Goal: Transaction & Acquisition: Purchase product/service

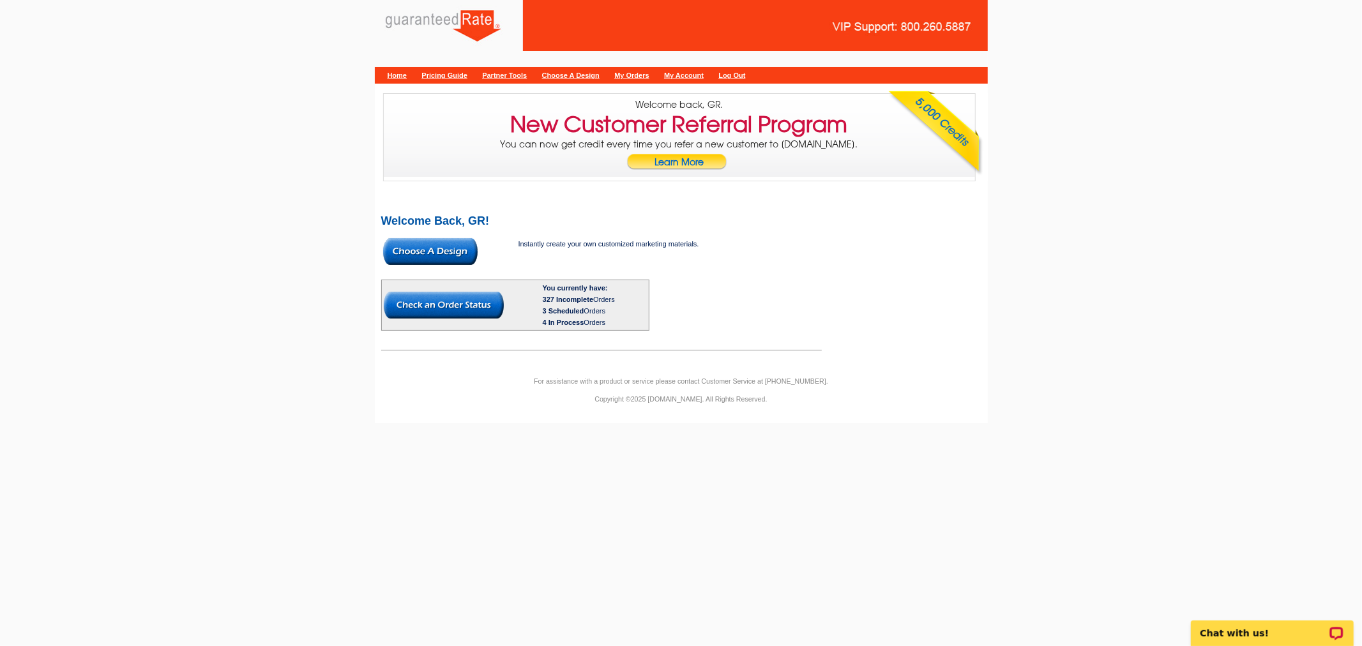
click at [437, 253] on img at bounding box center [430, 251] width 94 height 27
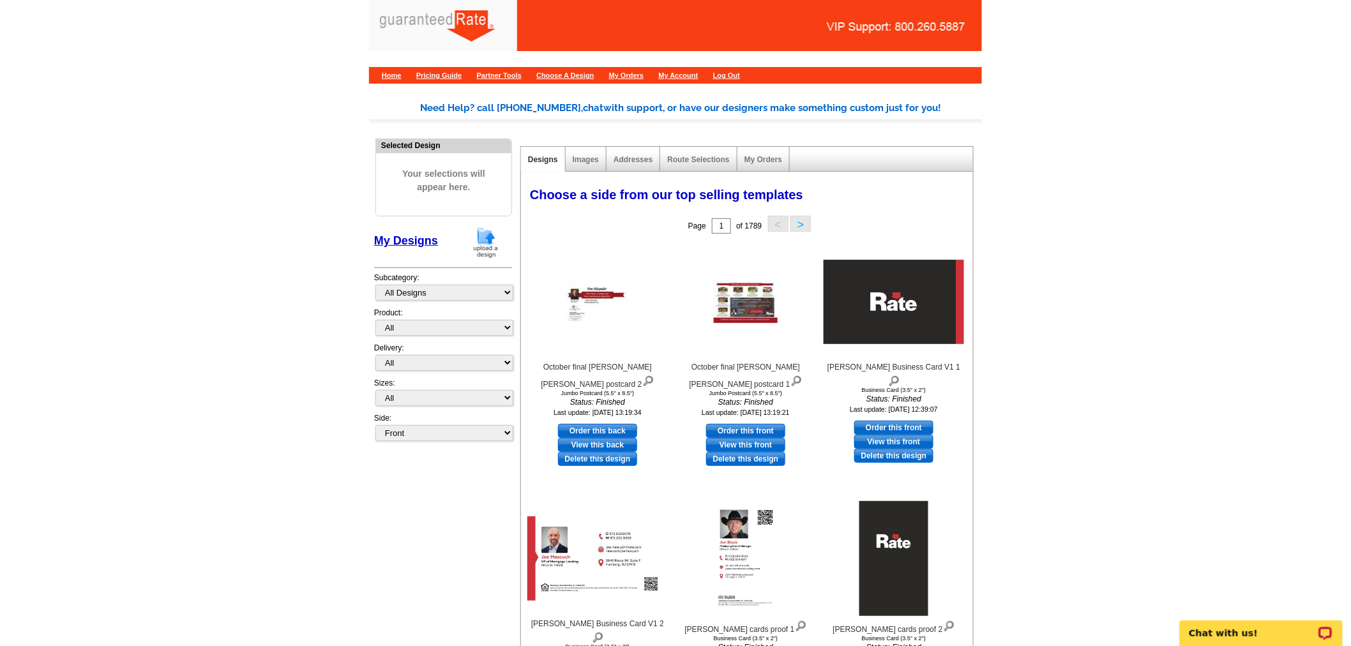
click at [480, 241] on img at bounding box center [485, 242] width 33 height 33
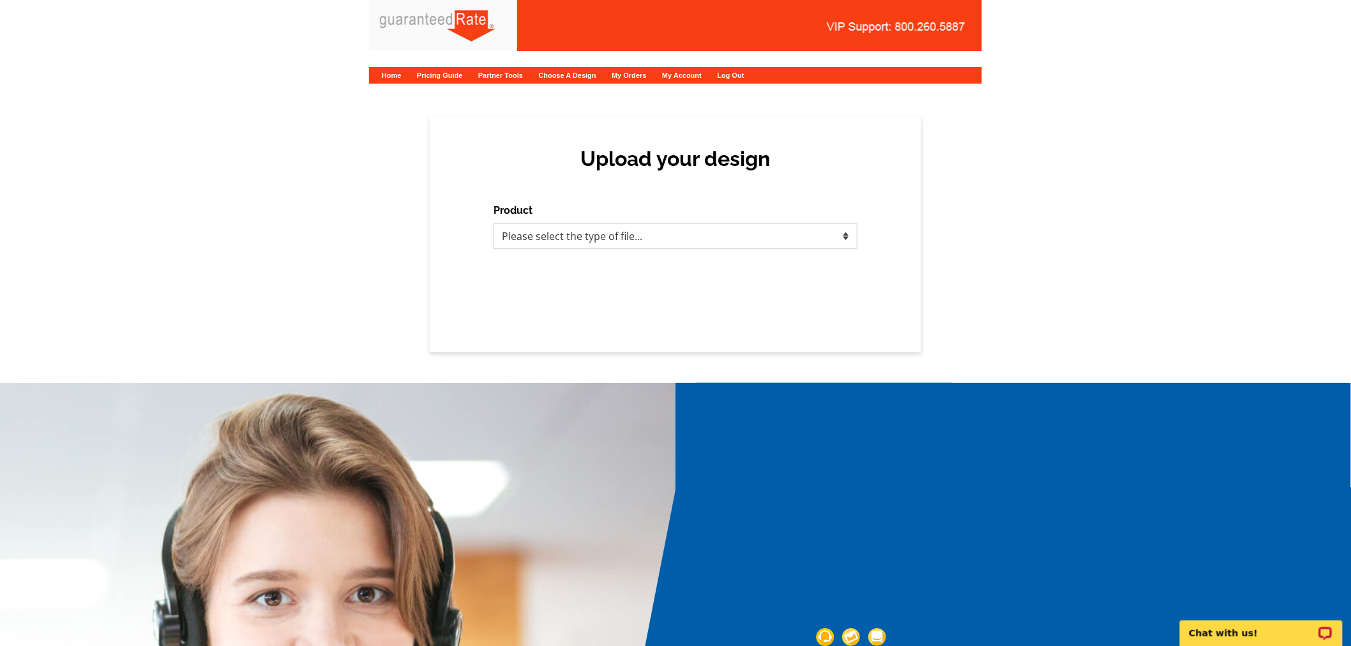
click at [614, 229] on select "Please select the type of file... Postcards Calendars Business Cards Letters an…" at bounding box center [675, 236] width 364 height 26
select select "1"
click at [493, 223] on select "Please select the type of file... Postcards Calendars Business Cards Letters an…" at bounding box center [675, 236] width 364 height 26
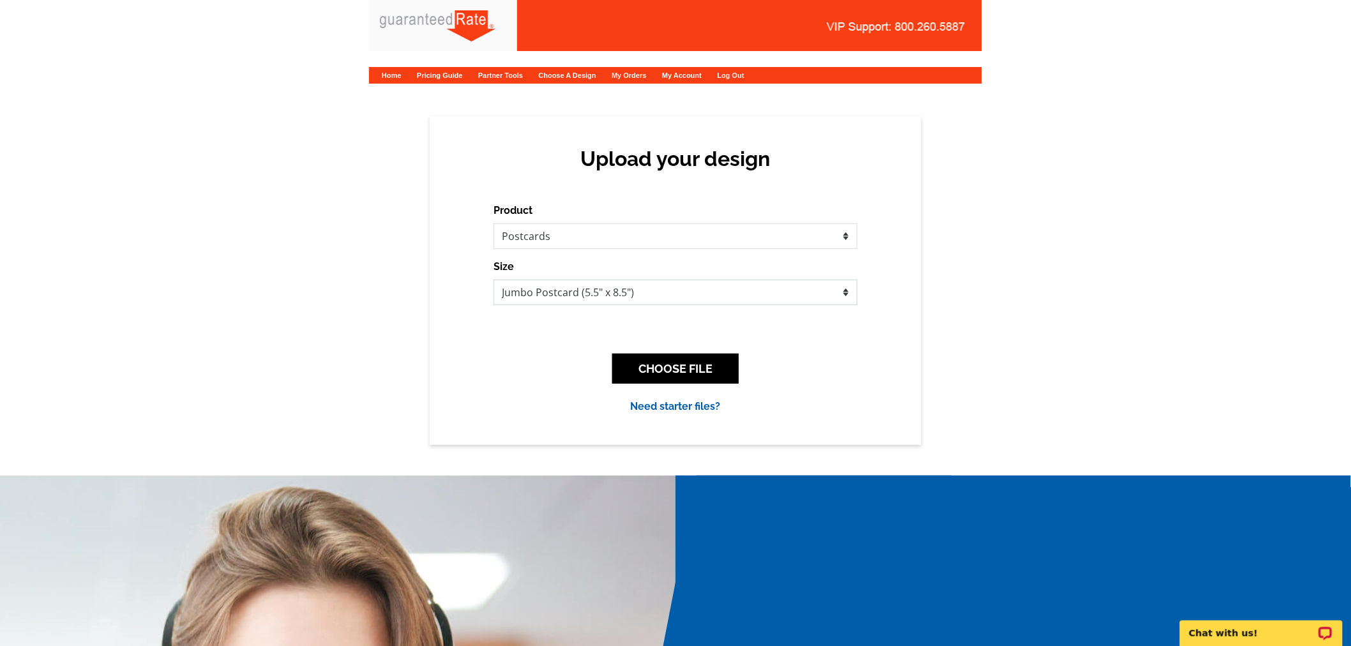
click at [584, 298] on select "Jumbo Postcard (5.5" x 8.5") Regular Postcard (4.25" x 5.6") Panoramic Postcard…" at bounding box center [675, 293] width 364 height 26
select select "3"
click at [493, 280] on select "Jumbo Postcard (5.5" x 8.5") Regular Postcard (4.25" x 5.6") Panoramic Postcard…" at bounding box center [675, 293] width 364 height 26
click at [704, 366] on button "CHOOSE FILE" at bounding box center [675, 369] width 126 height 30
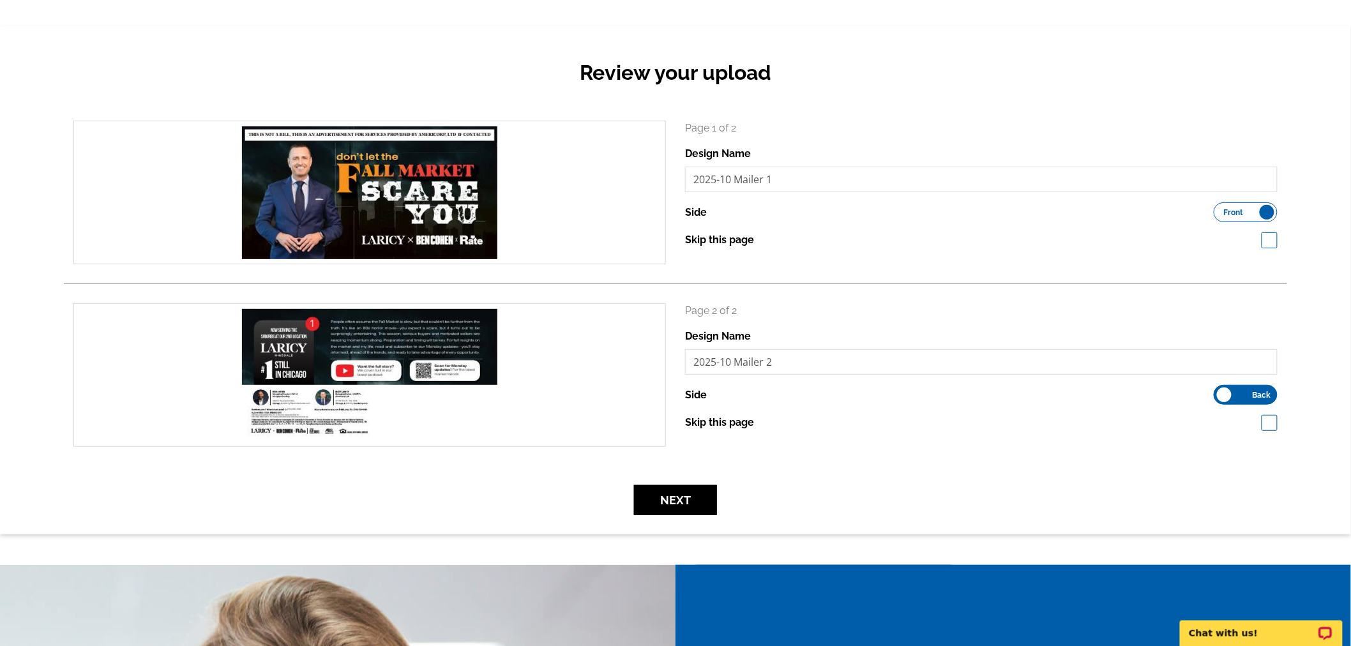
scroll to position [142, 0]
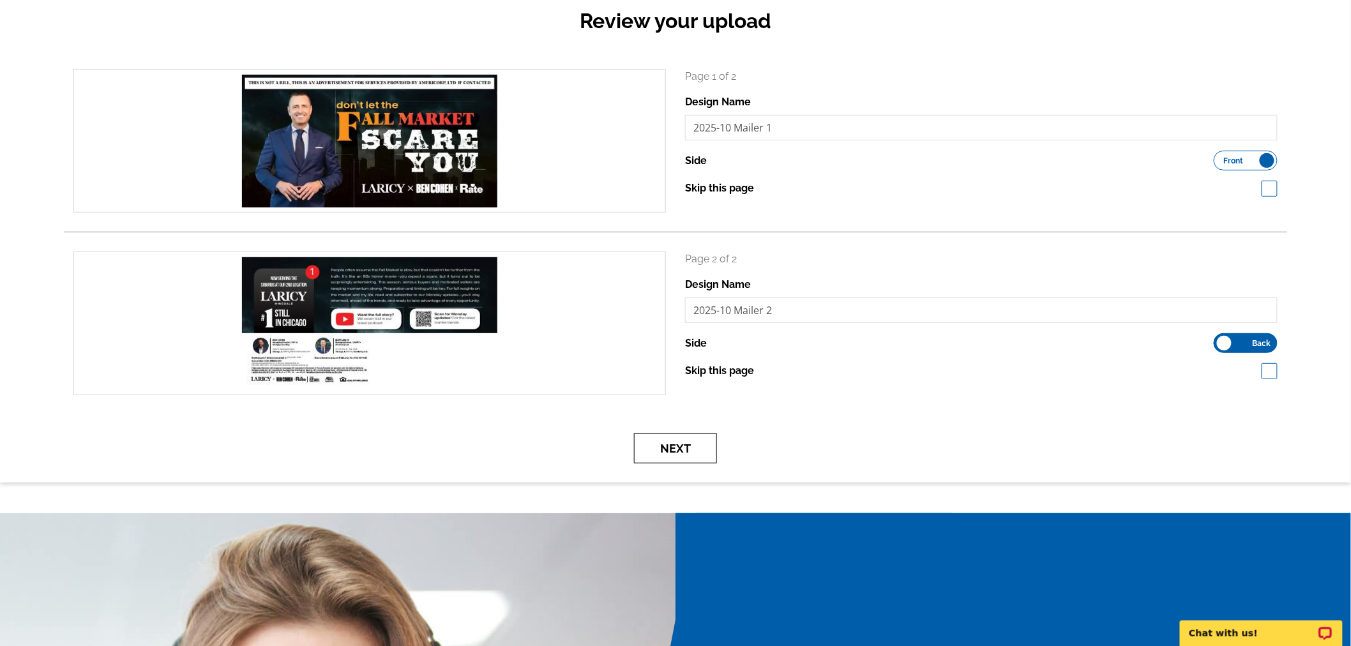
click at [681, 439] on button "Next" at bounding box center [675, 448] width 83 height 30
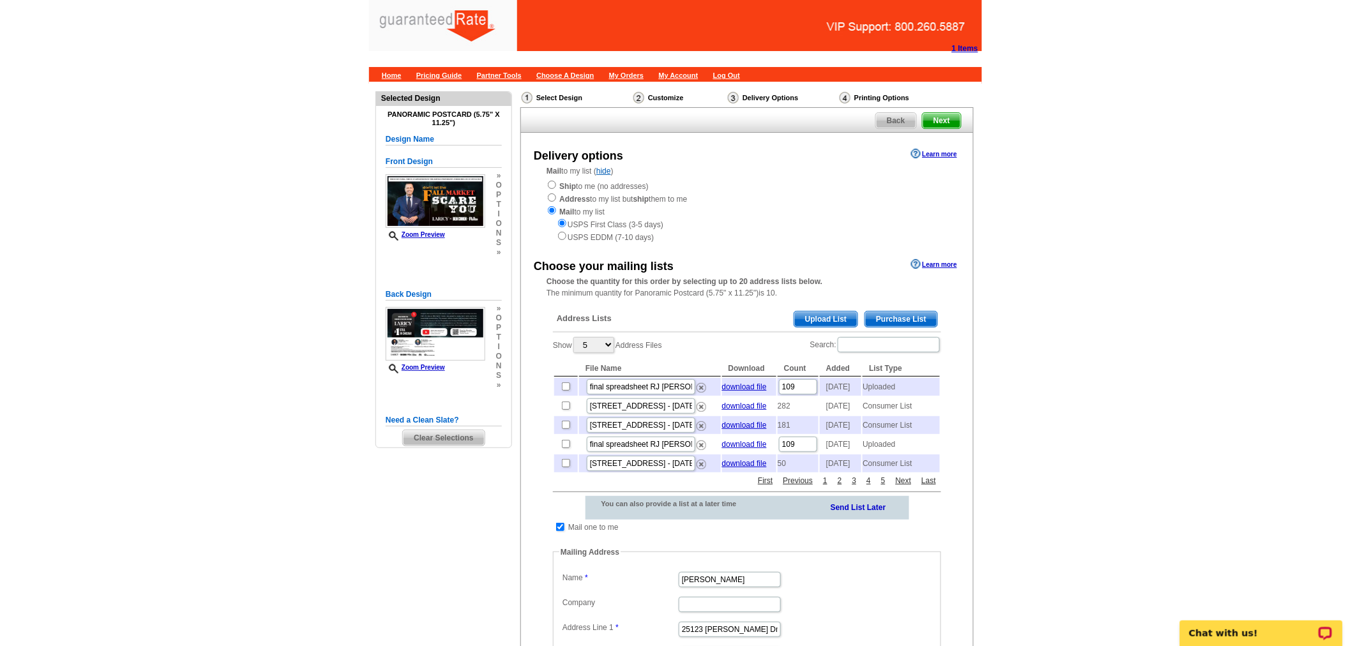
click at [838, 315] on span "Upload List" at bounding box center [825, 319] width 63 height 15
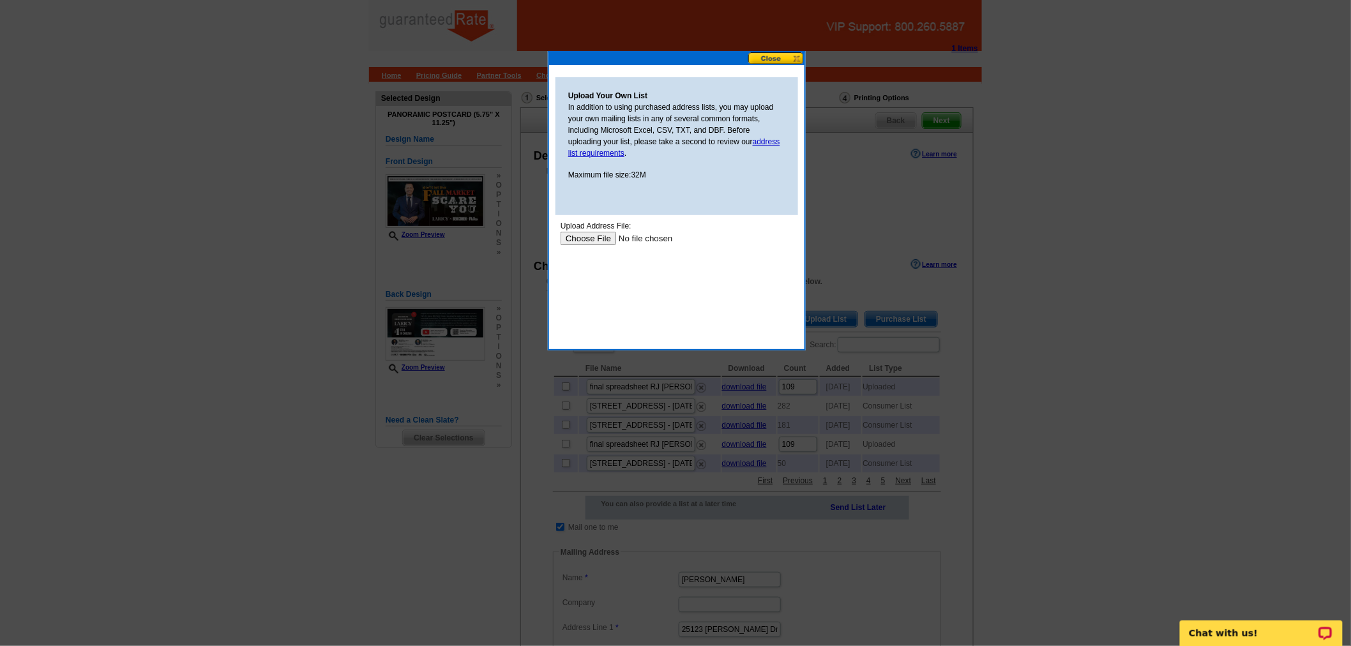
type input "C:\fakepath\2025-10 Mailing List.xlsx"
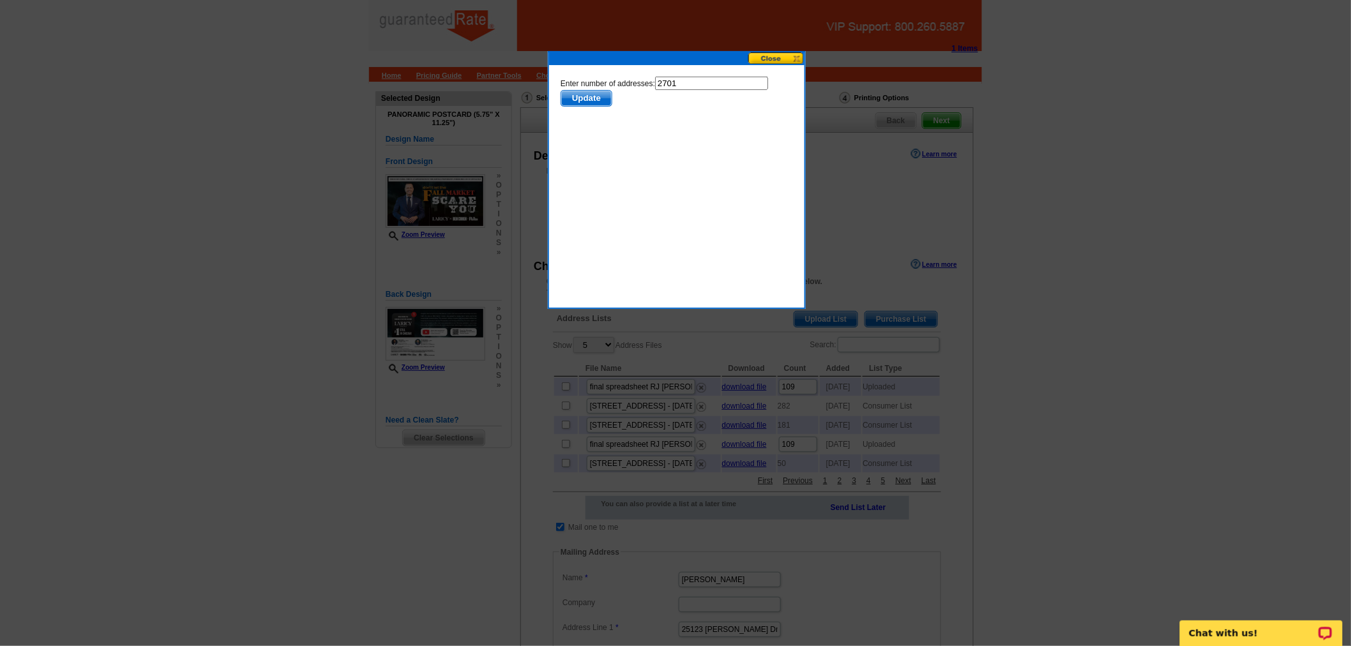
click at [687, 82] on input "2701" at bounding box center [710, 82] width 113 height 13
click at [691, 81] on input "2701" at bounding box center [710, 82] width 113 height 13
type input "2700"
click at [579, 98] on span "Update" at bounding box center [586, 97] width 50 height 15
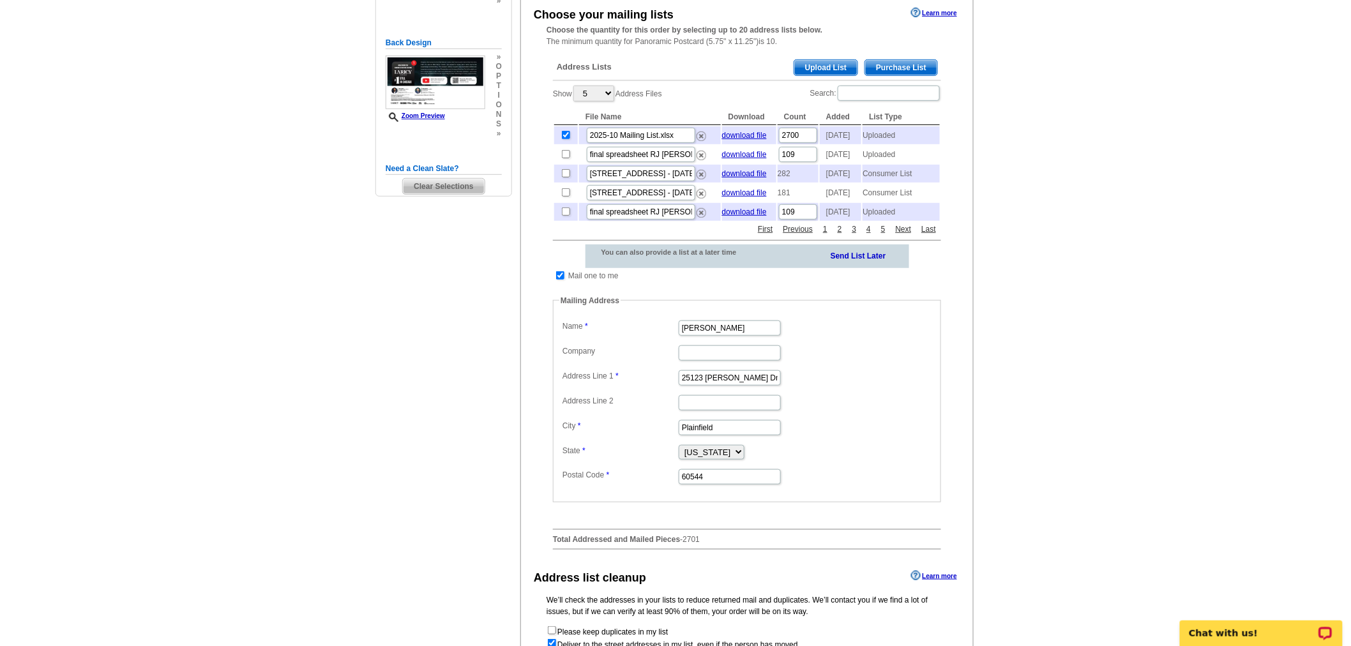
scroll to position [354, 0]
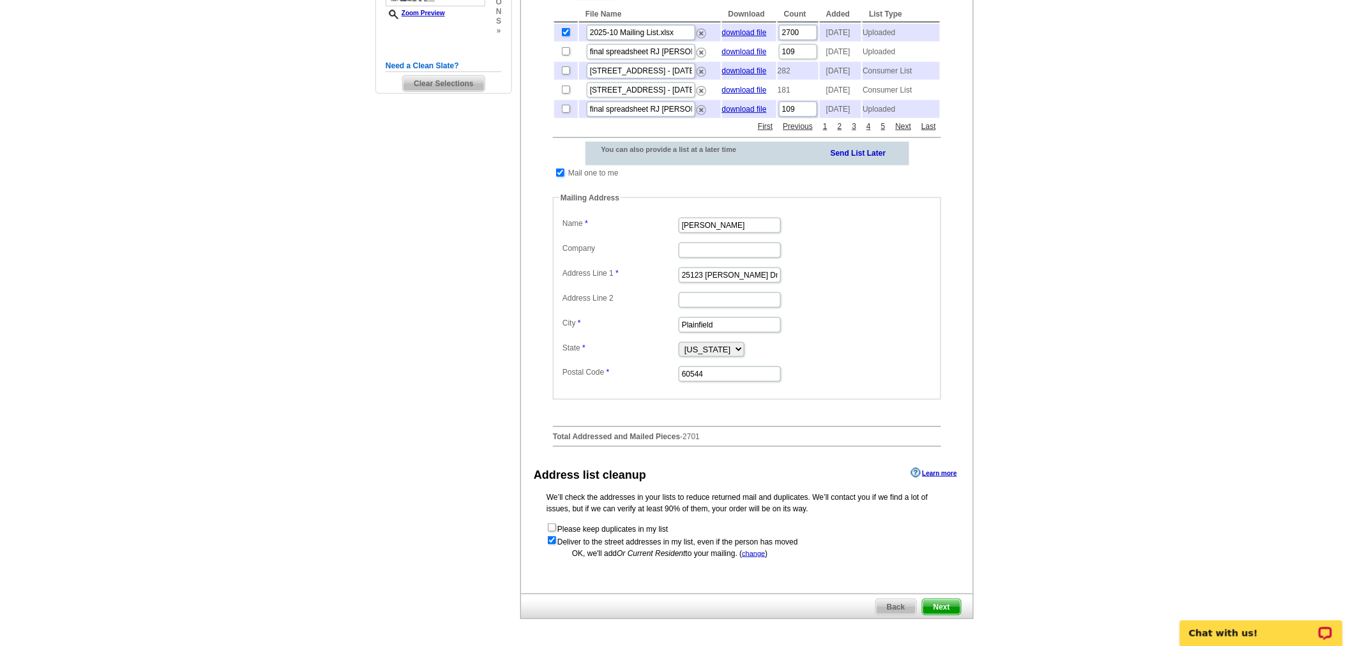
click at [557, 177] on input "checkbox" at bounding box center [560, 173] width 8 height 8
checkbox input "false"
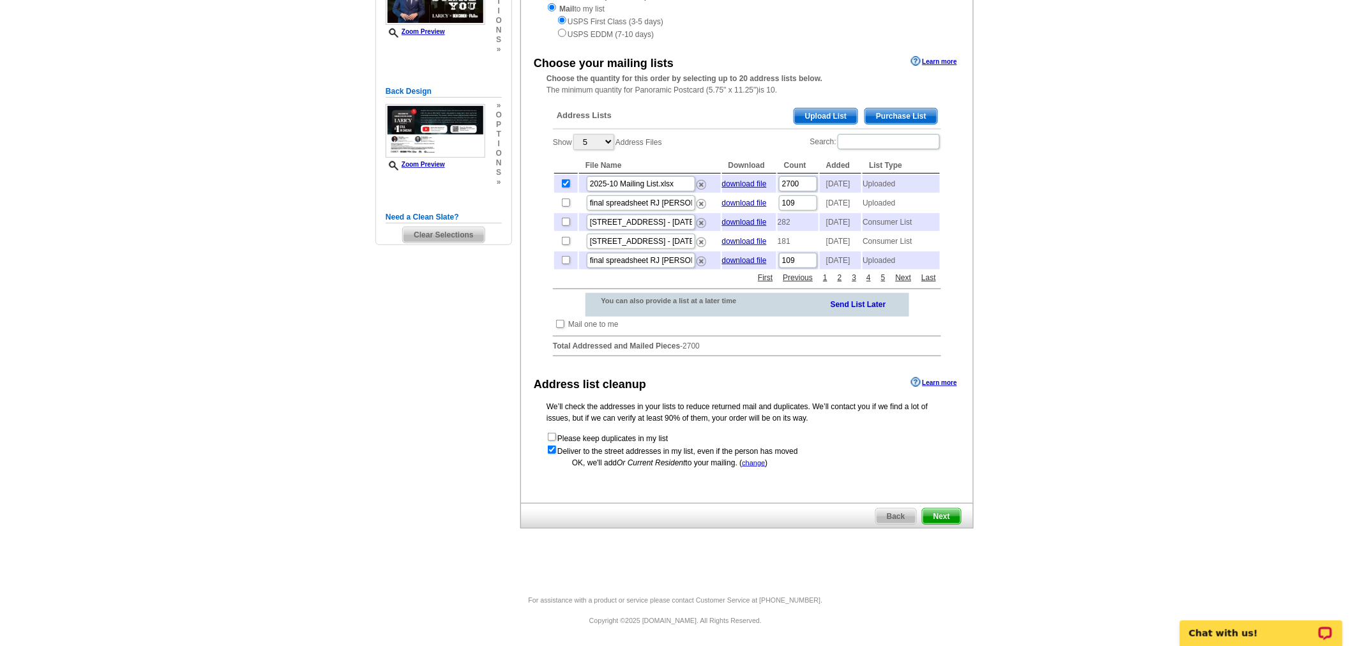
click at [930, 511] on span "Next" at bounding box center [942, 516] width 38 height 15
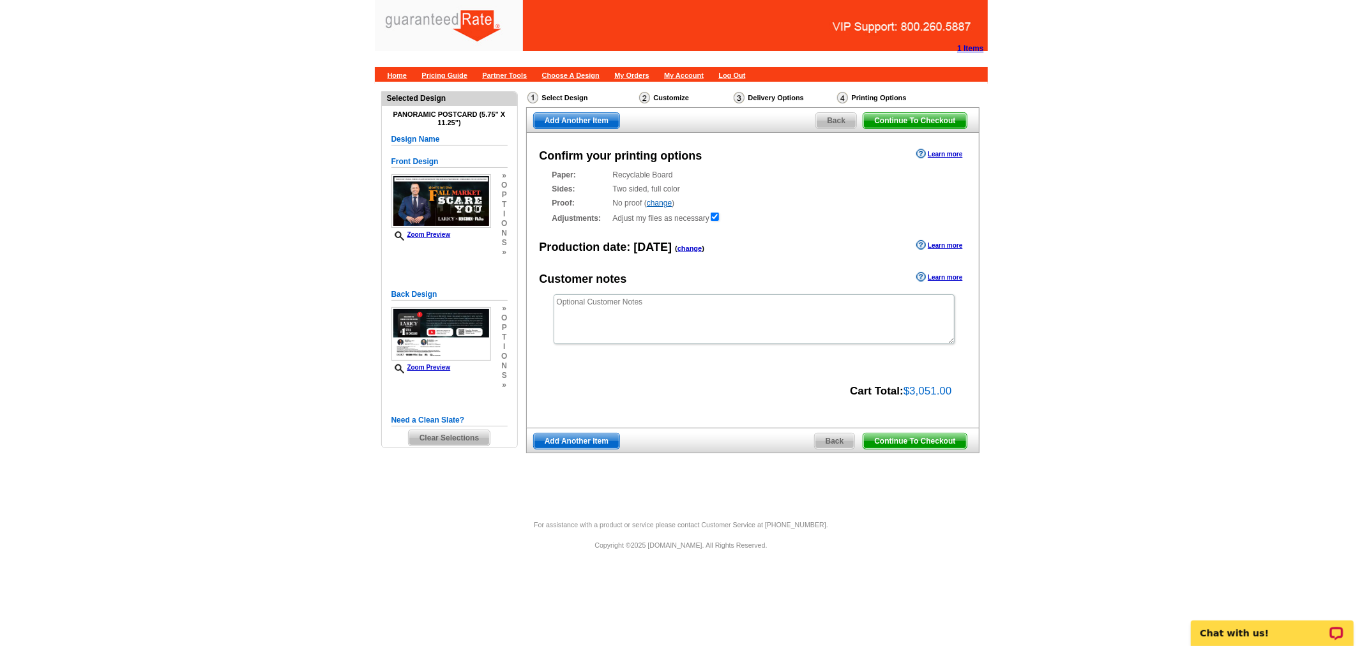
drag, startPoint x: 873, startPoint y: 439, endPoint x: 863, endPoint y: 437, distance: 10.3
click at [873, 439] on span "Continue To Checkout" at bounding box center [914, 440] width 103 height 15
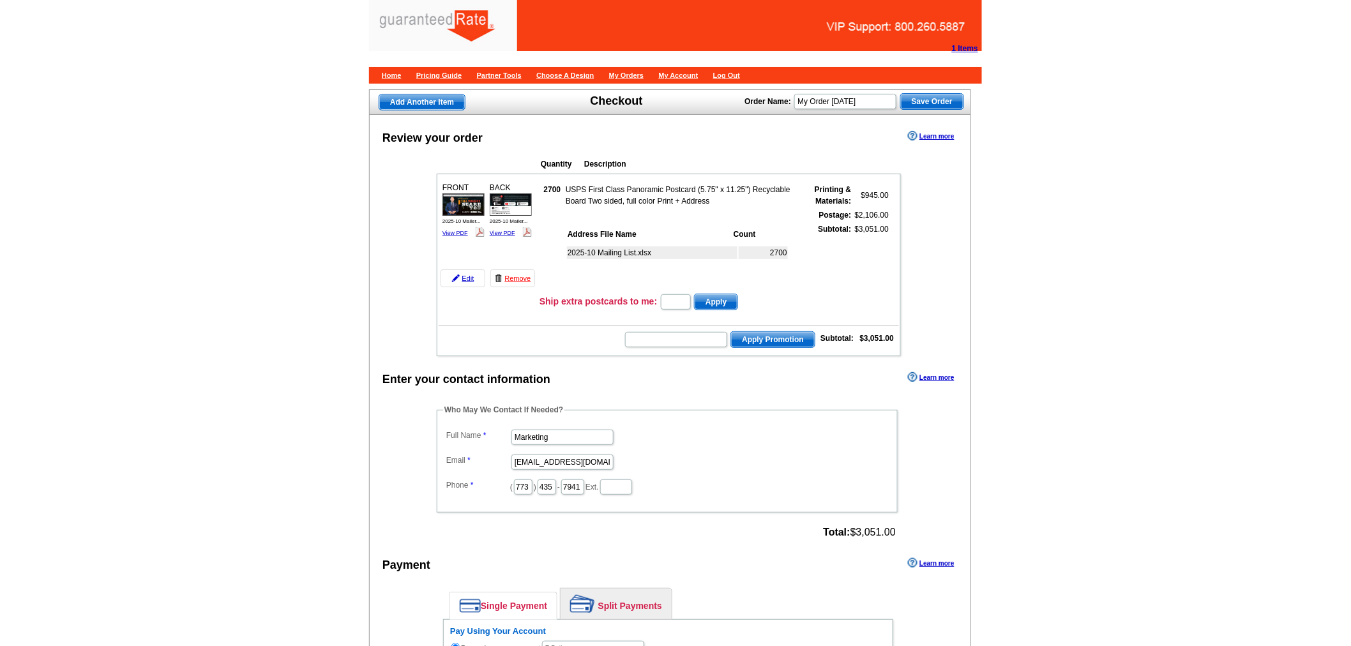
click at [527, 205] on img at bounding box center [511, 204] width 42 height 22
click at [852, 98] on input "My Order 2025-10-07" at bounding box center [845, 101] width 102 height 15
type input "Cohen - Laircy Postcard"
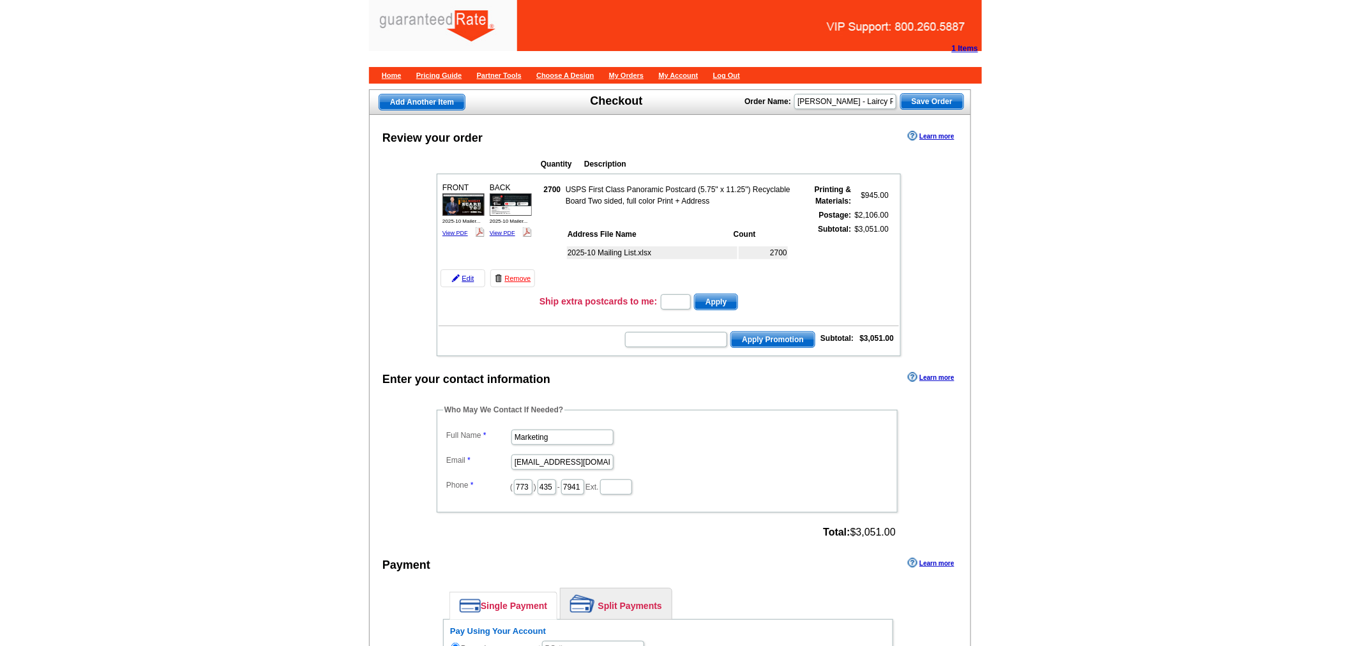
click at [940, 101] on span "Save Order" at bounding box center [932, 101] width 63 height 15
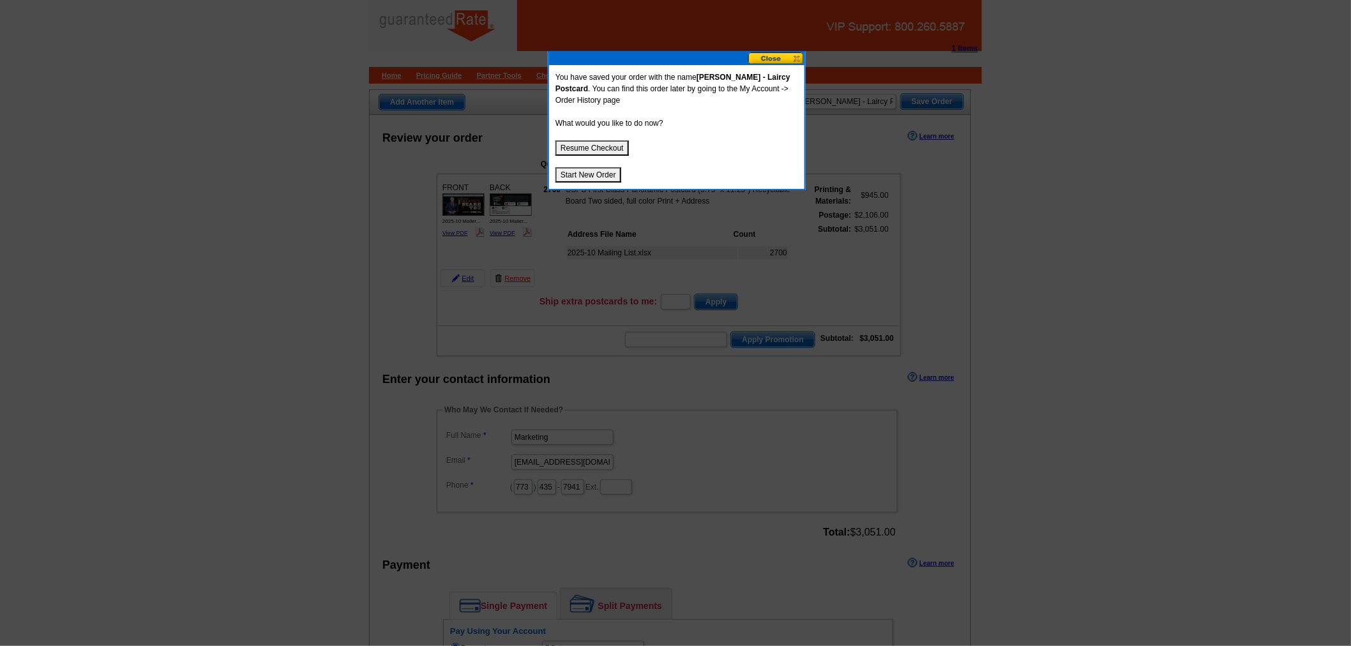
drag, startPoint x: 614, startPoint y: 144, endPoint x: 629, endPoint y: 126, distance: 22.6
click at [614, 144] on button "Resume Checkout" at bounding box center [591, 147] width 73 height 15
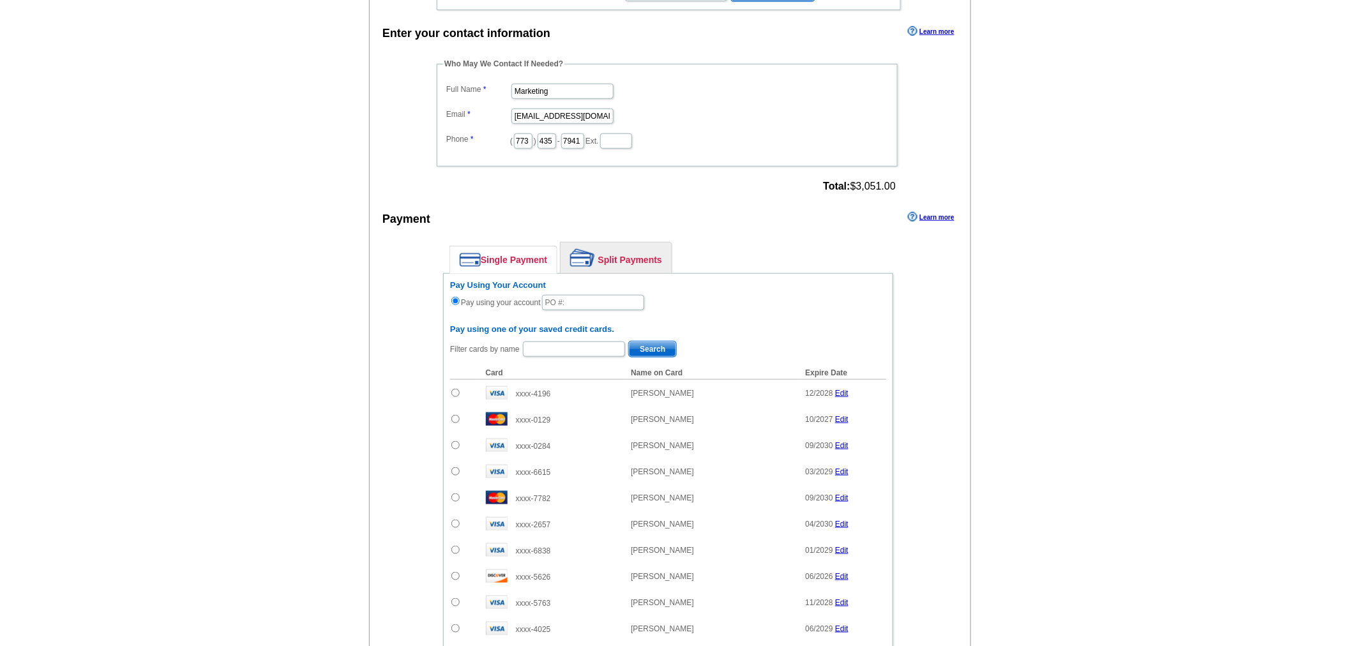
scroll to position [354, 0]
